Goal: Task Accomplishment & Management: Use online tool/utility

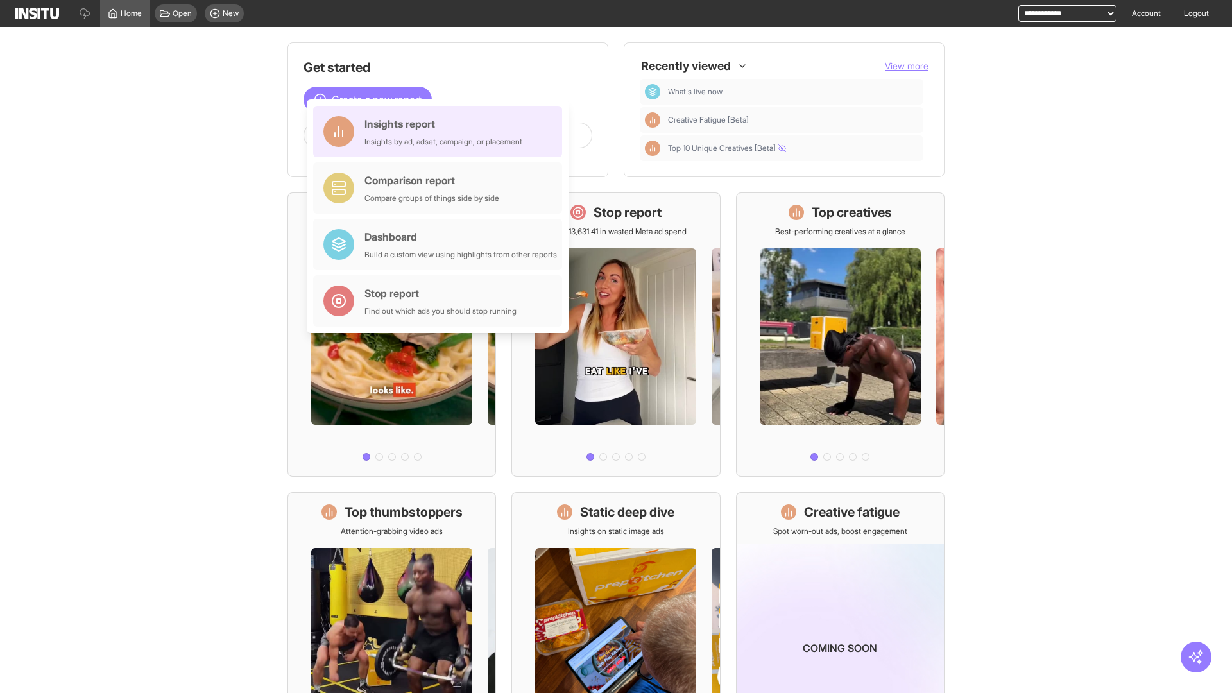
click at [441, 132] on div "Insights report Insights by ad, adset, campaign, or placement" at bounding box center [444, 131] width 158 height 31
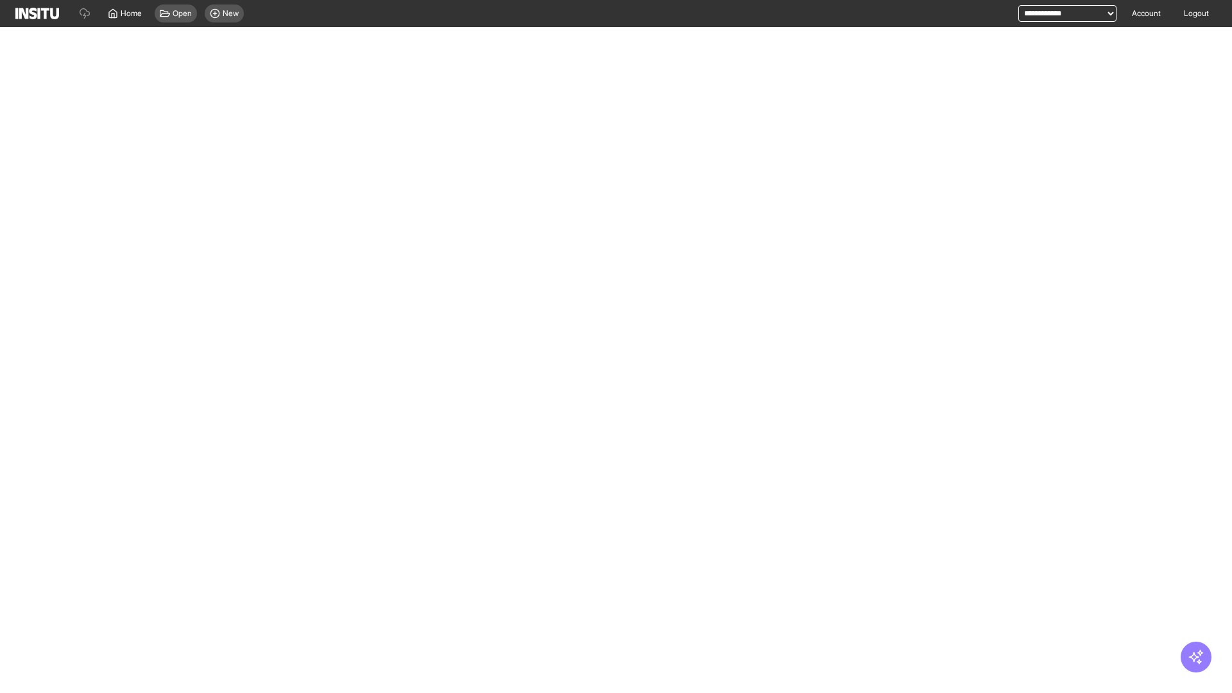
select select "**"
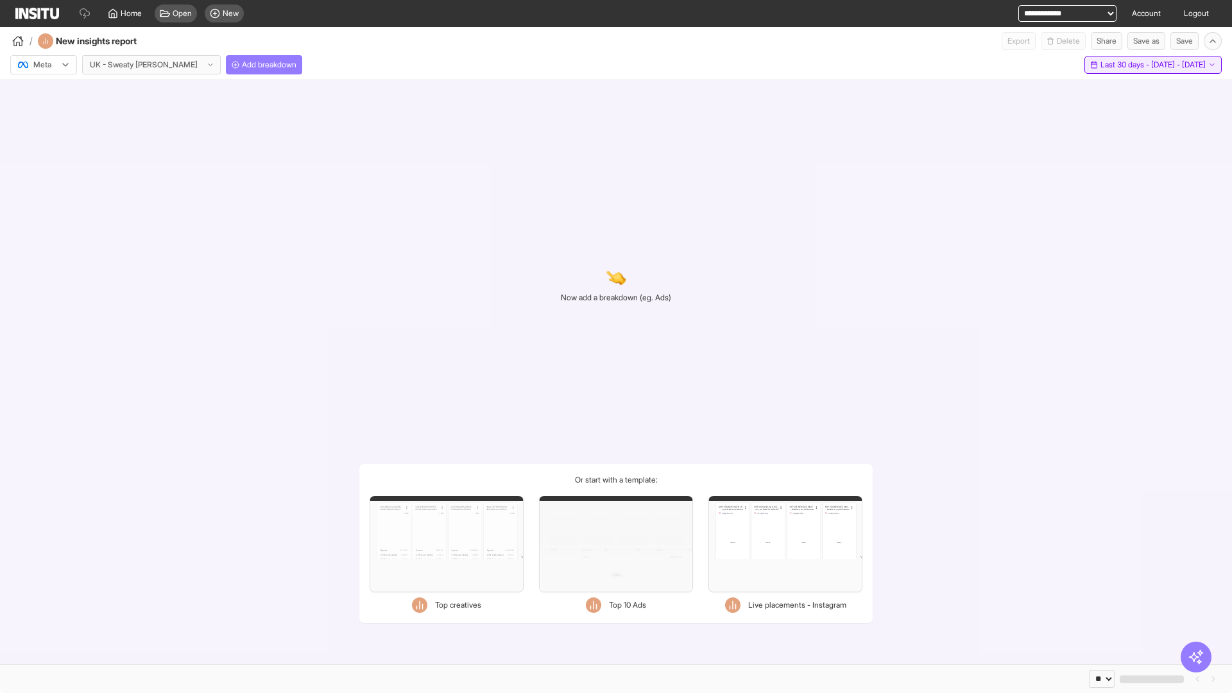
click at [1126, 65] on span "Last 30 days - [DATE] - [DATE]" at bounding box center [1153, 65] width 105 height 10
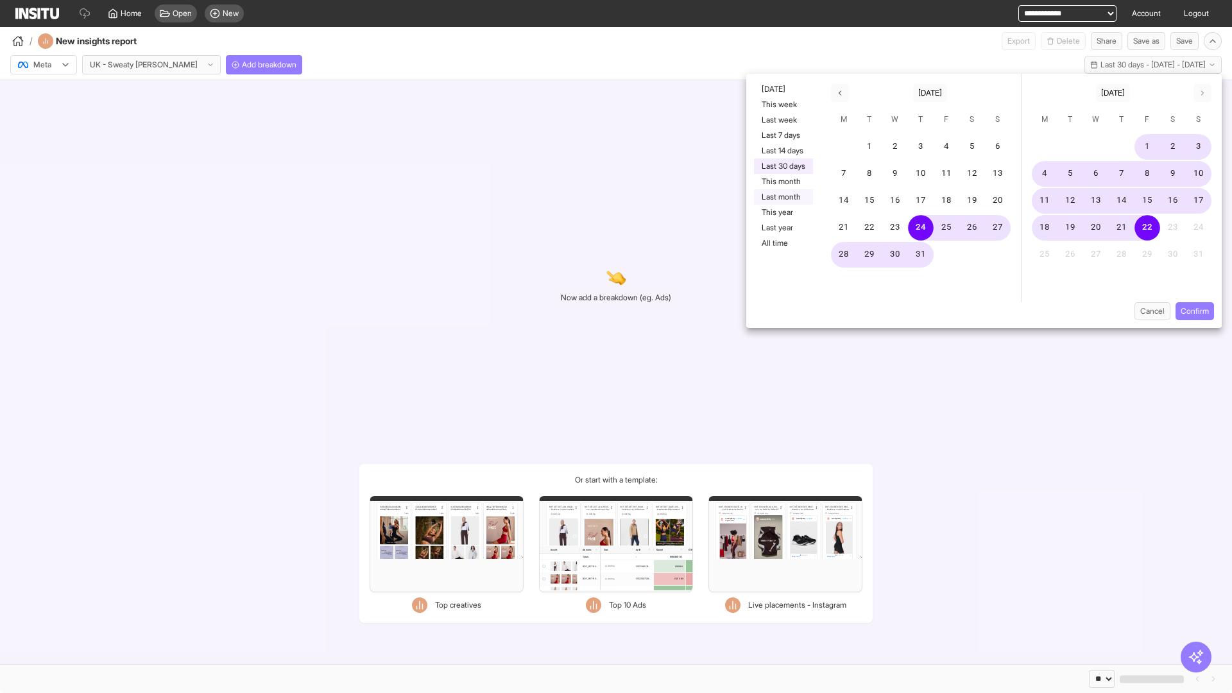
click at [782, 197] on button "Last month" at bounding box center [783, 196] width 59 height 15
